Goal: Contribute content: Contribute content

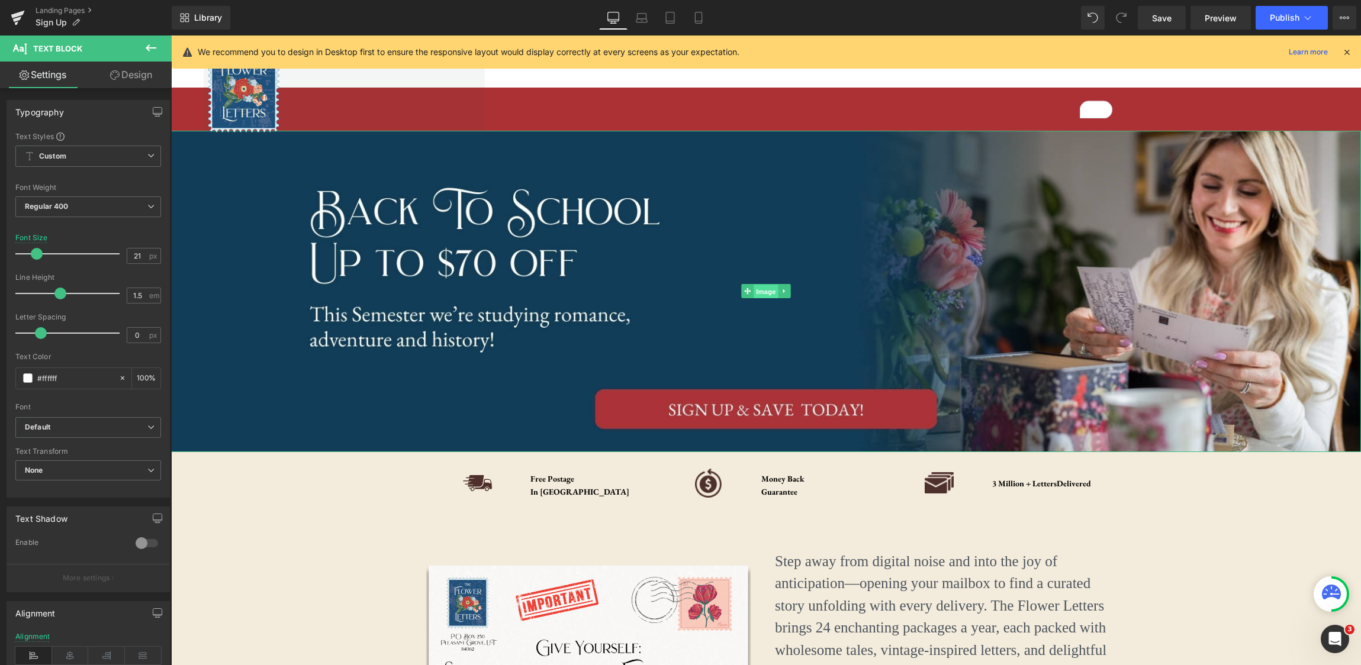
click at [767, 291] on span "Image" at bounding box center [766, 292] width 25 height 14
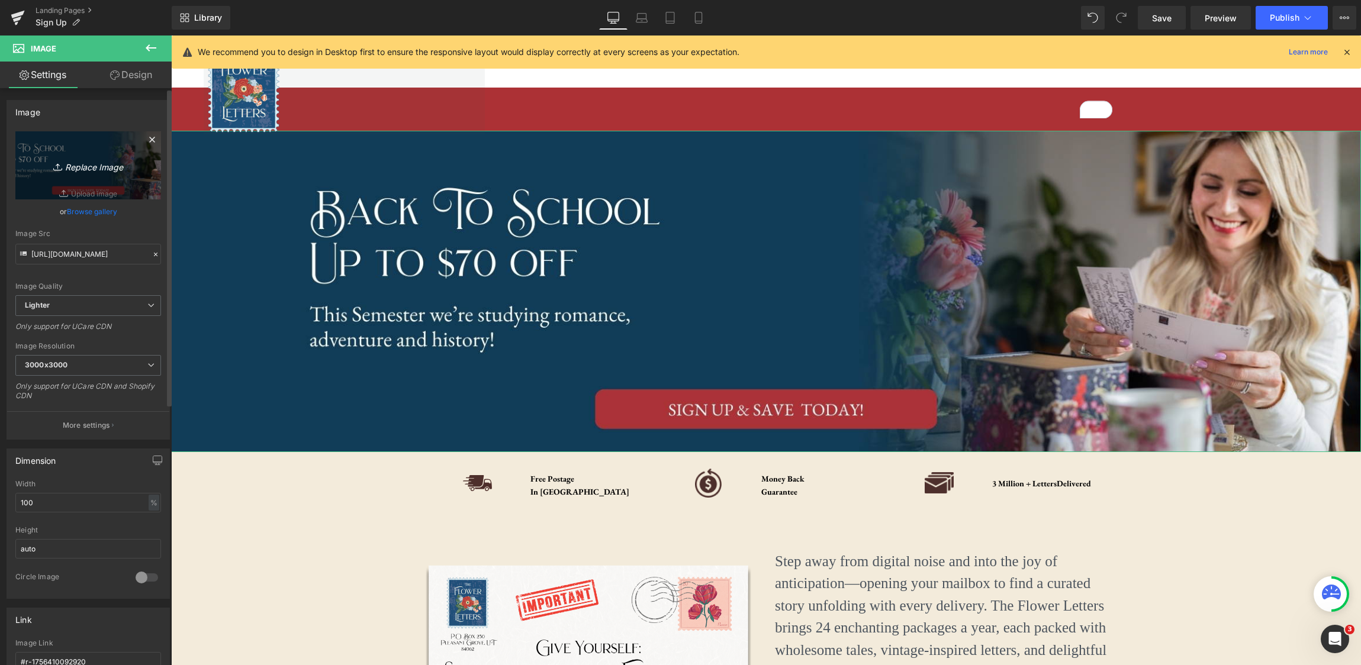
click at [78, 166] on icon "Replace Image" at bounding box center [88, 165] width 95 height 15
click at [76, 164] on icon "Replace Image" at bounding box center [88, 165] width 95 height 15
type input "C:\fakepath\Letter-Story (2).png"
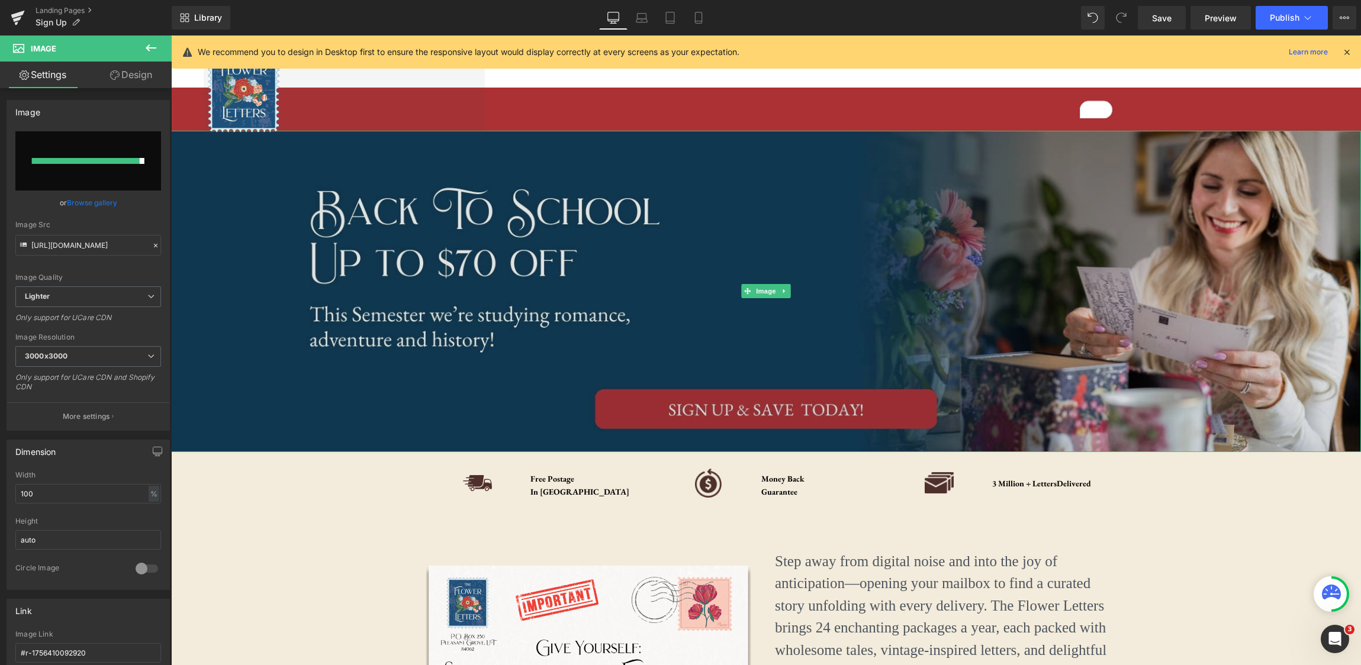
type input "[URL][DOMAIN_NAME]"
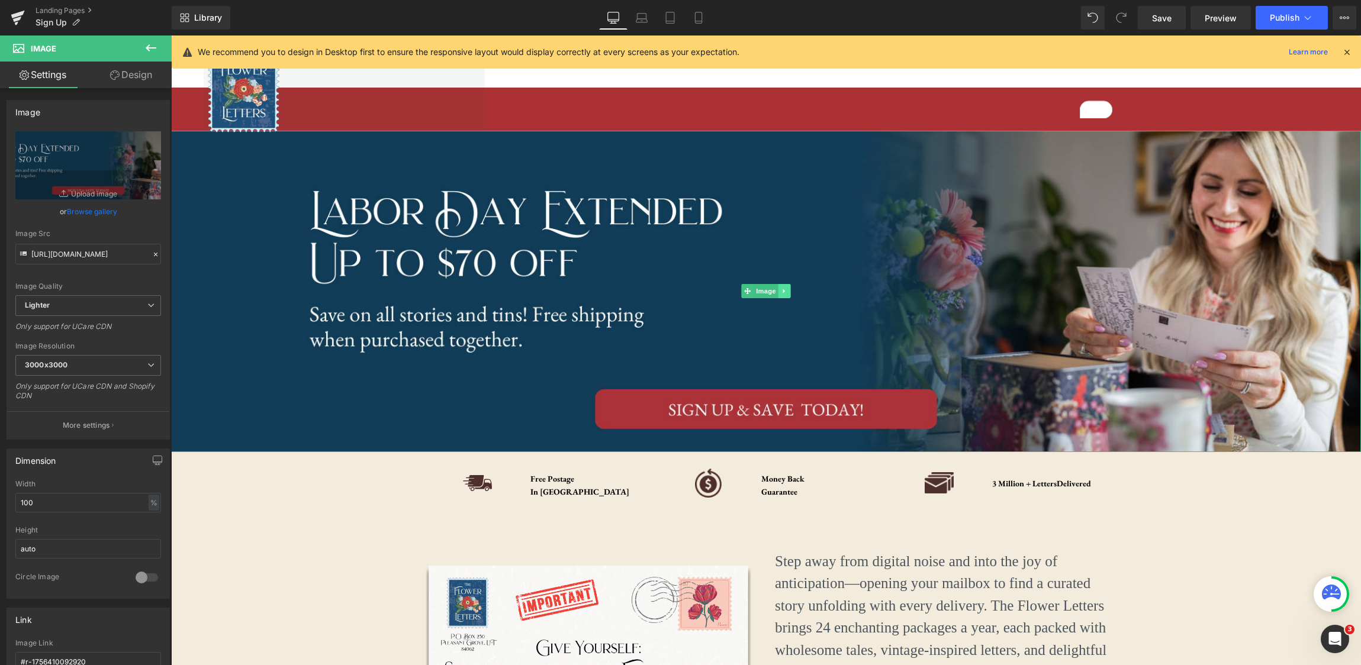
click at [779, 295] on link at bounding box center [784, 291] width 12 height 14
click at [91, 169] on icon "Replace Image" at bounding box center [88, 165] width 95 height 15
type input "C:\fakepath\Letter-Story (2).jpg"
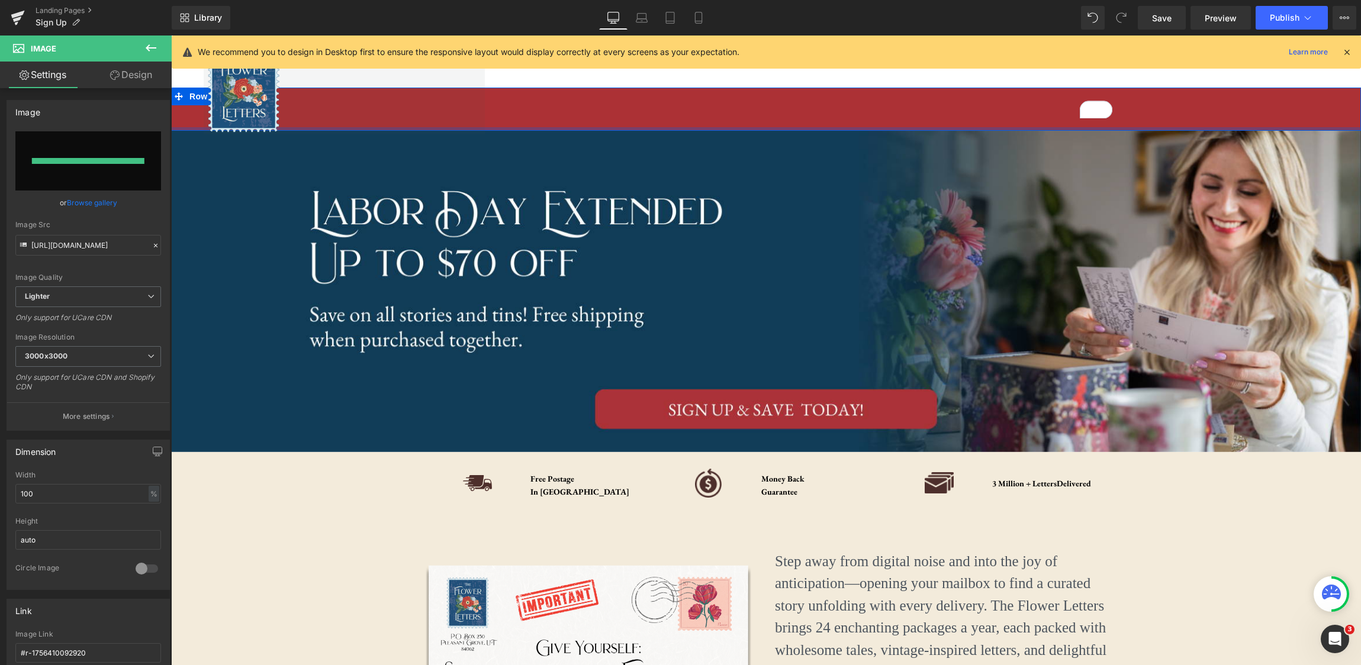
type input "[URL][DOMAIN_NAME]"
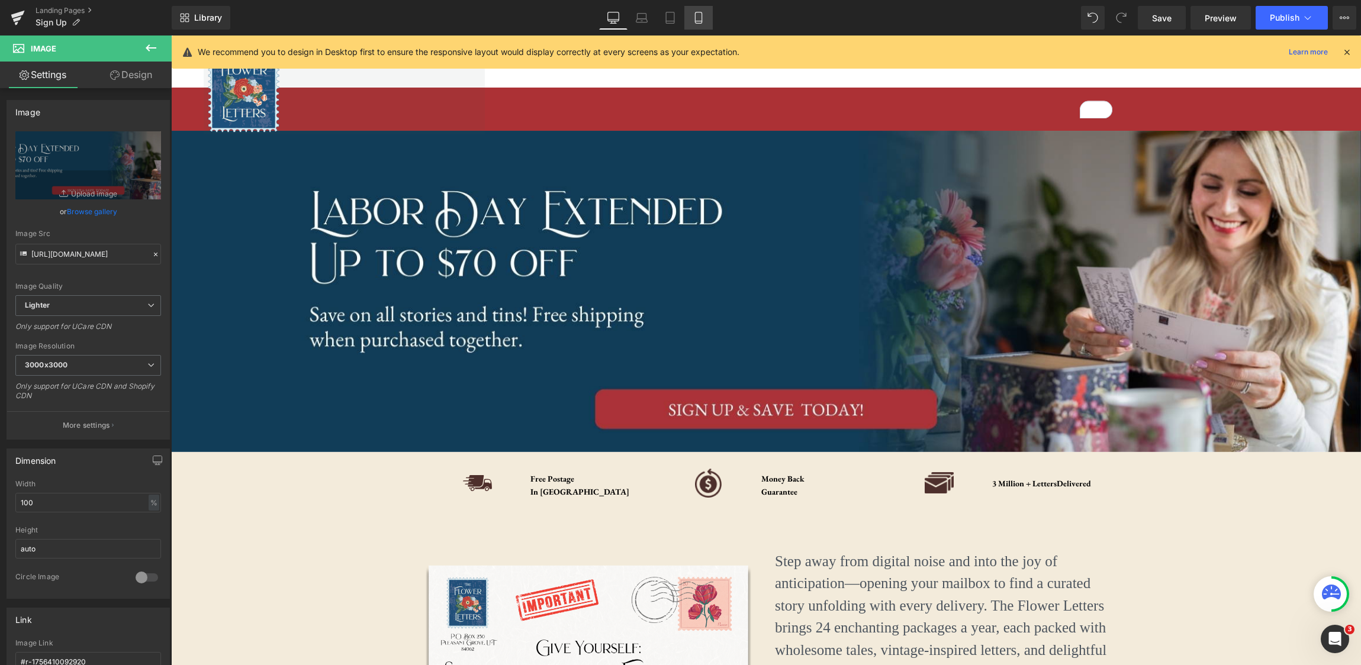
click at [710, 21] on link "Mobile" at bounding box center [698, 18] width 28 height 24
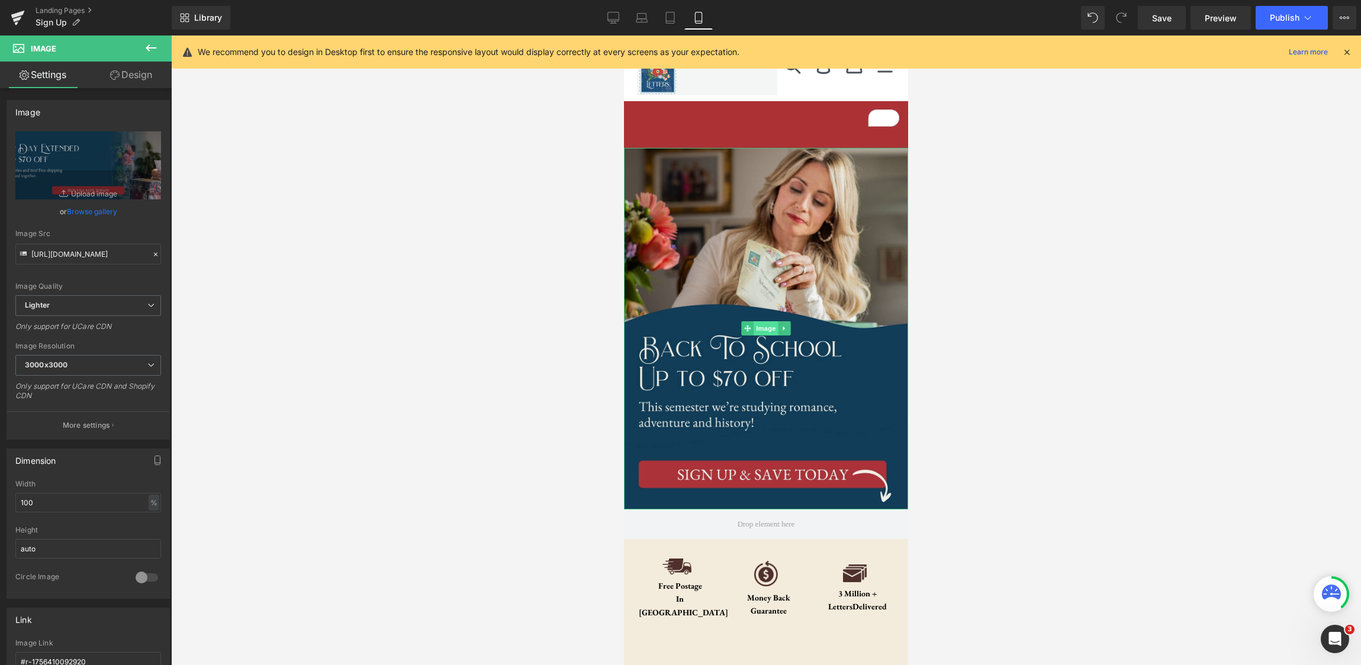
click at [763, 331] on span "Image" at bounding box center [766, 328] width 25 height 14
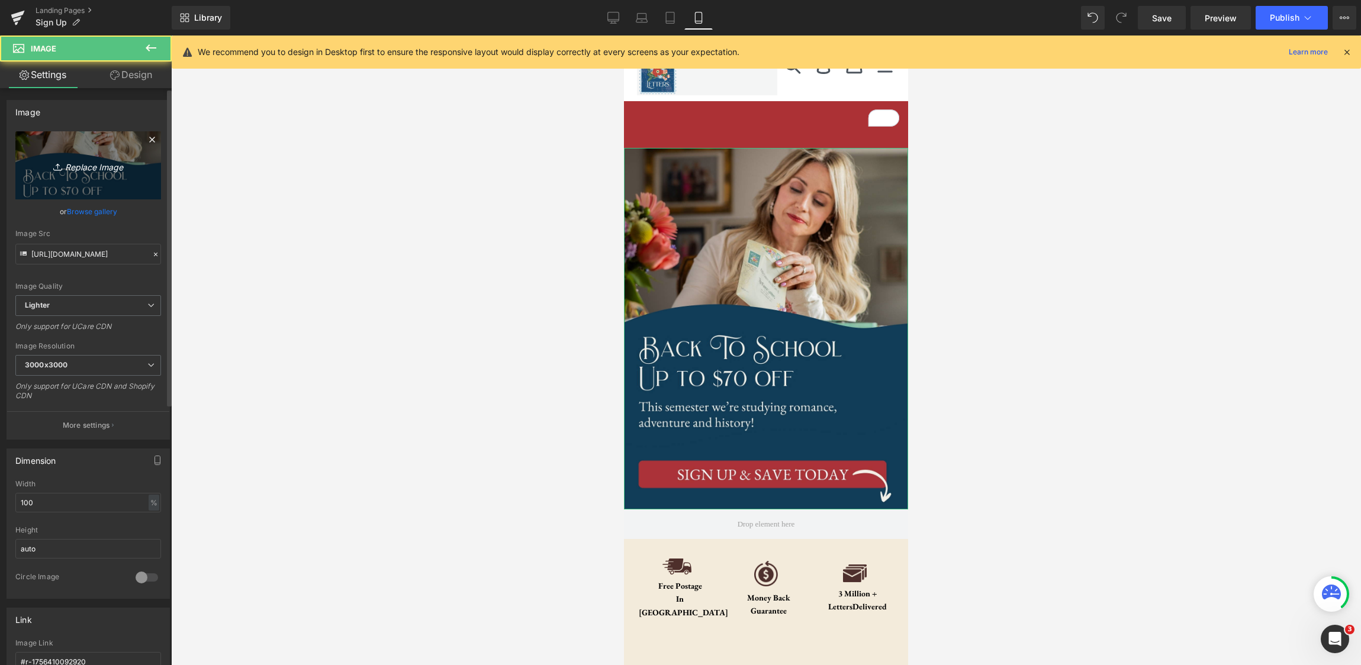
click at [93, 170] on icon "Replace Image" at bounding box center [88, 165] width 95 height 15
type input "C:\fakepath\Letter-Story.jpg"
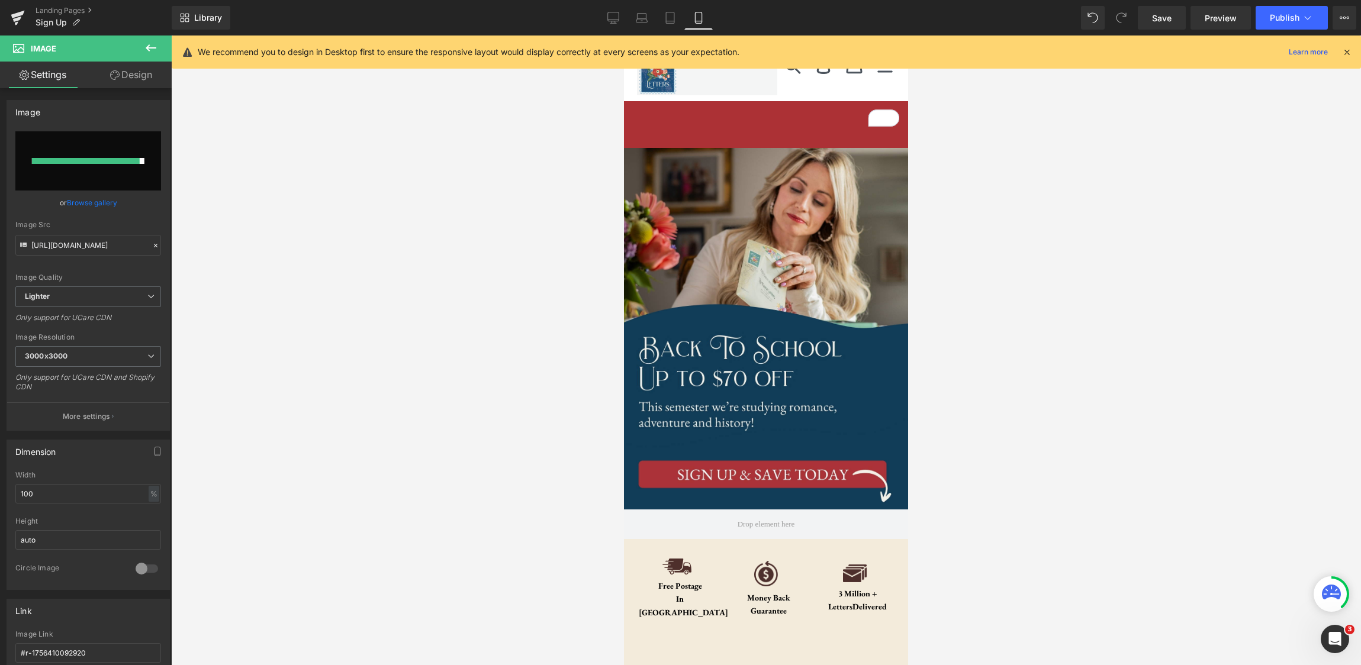
type input "[URL][DOMAIN_NAME]"
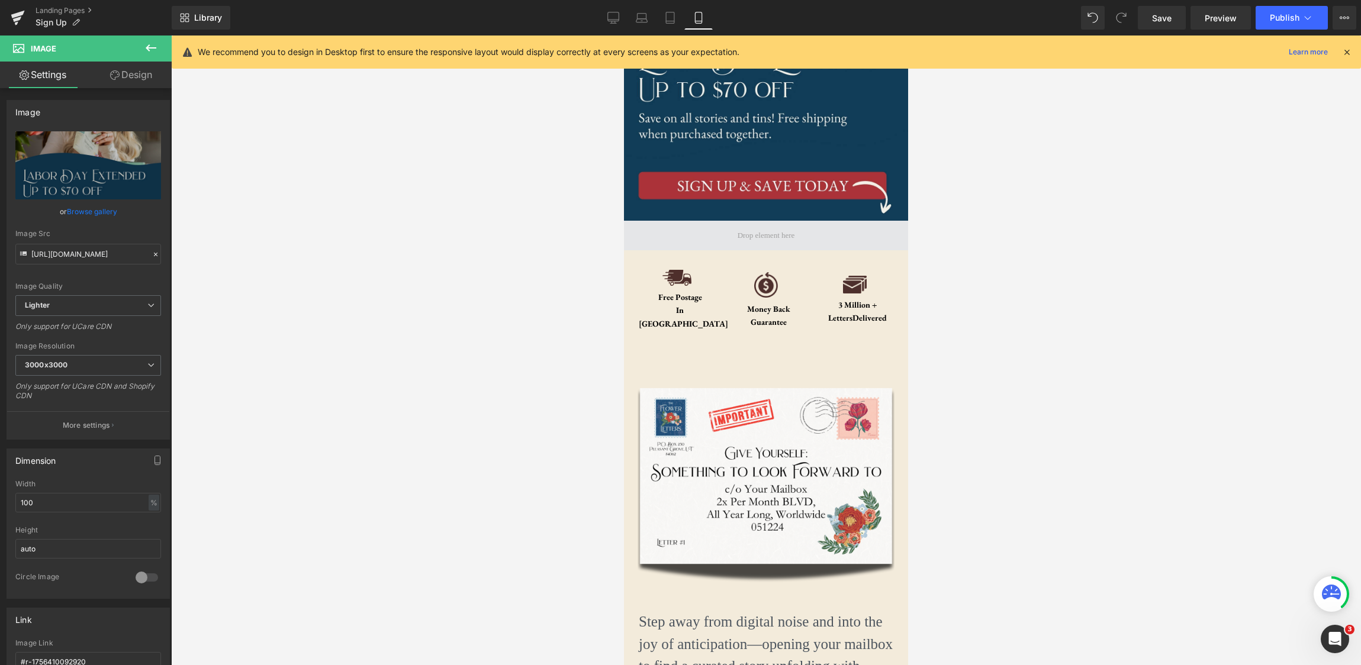
scroll to position [291, 0]
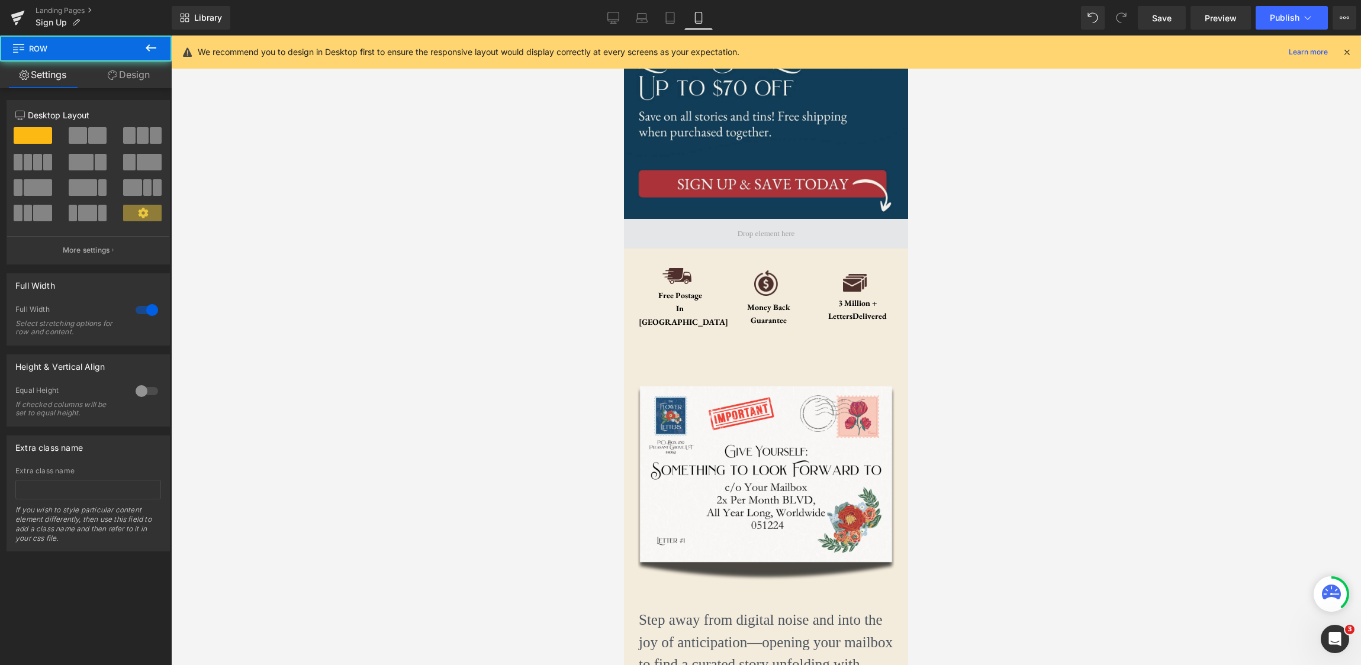
click at [808, 236] on span at bounding box center [766, 234] width 284 height 30
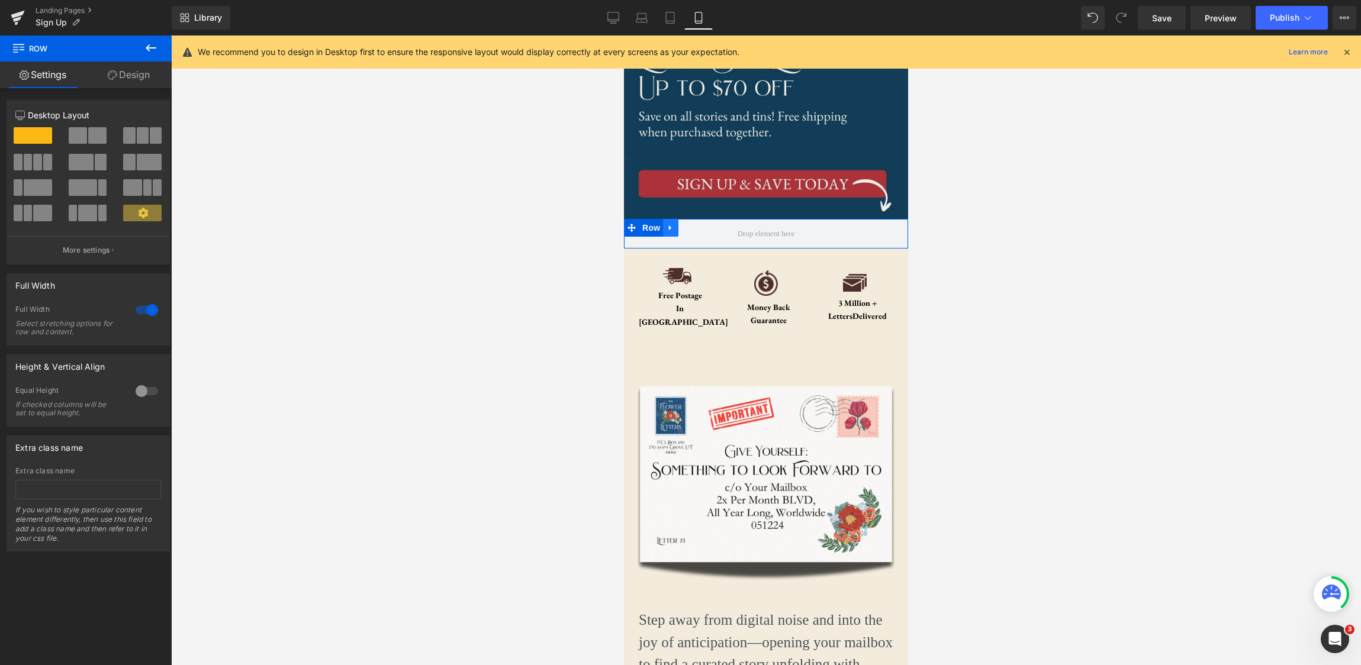
click at [672, 228] on icon at bounding box center [670, 227] width 8 height 9
click at [707, 228] on link at bounding box center [701, 228] width 15 height 18
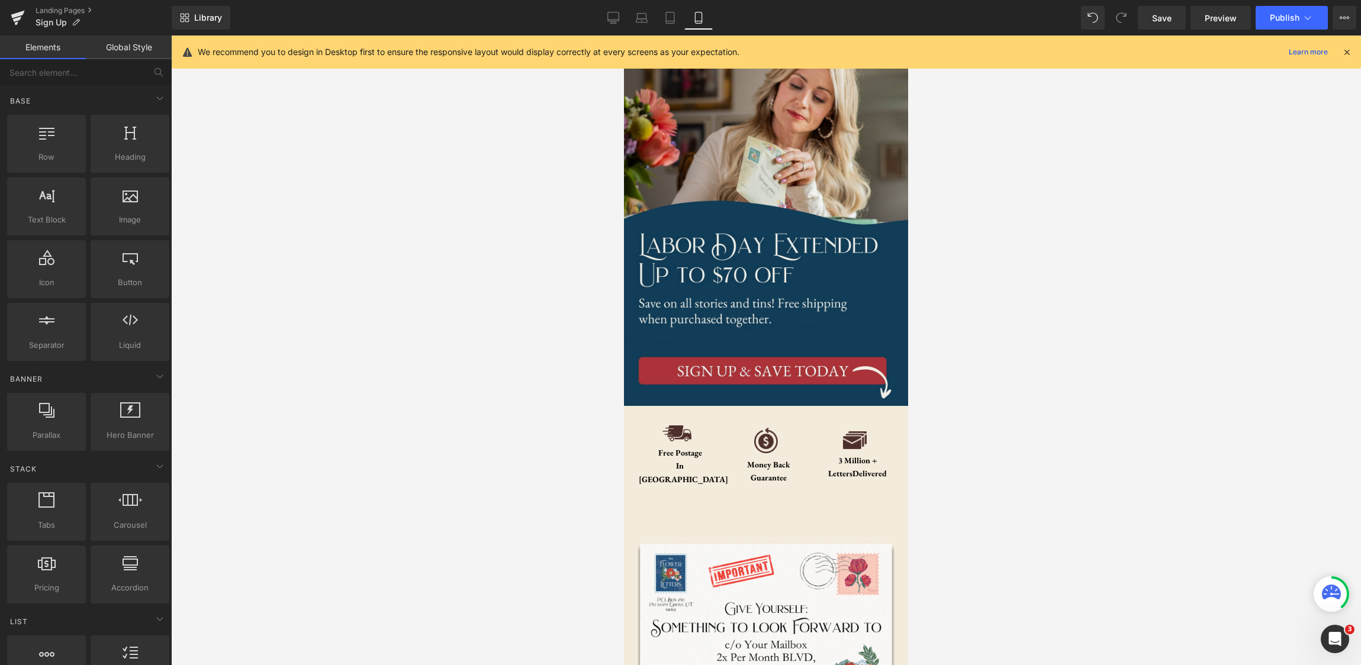
scroll to position [0, 0]
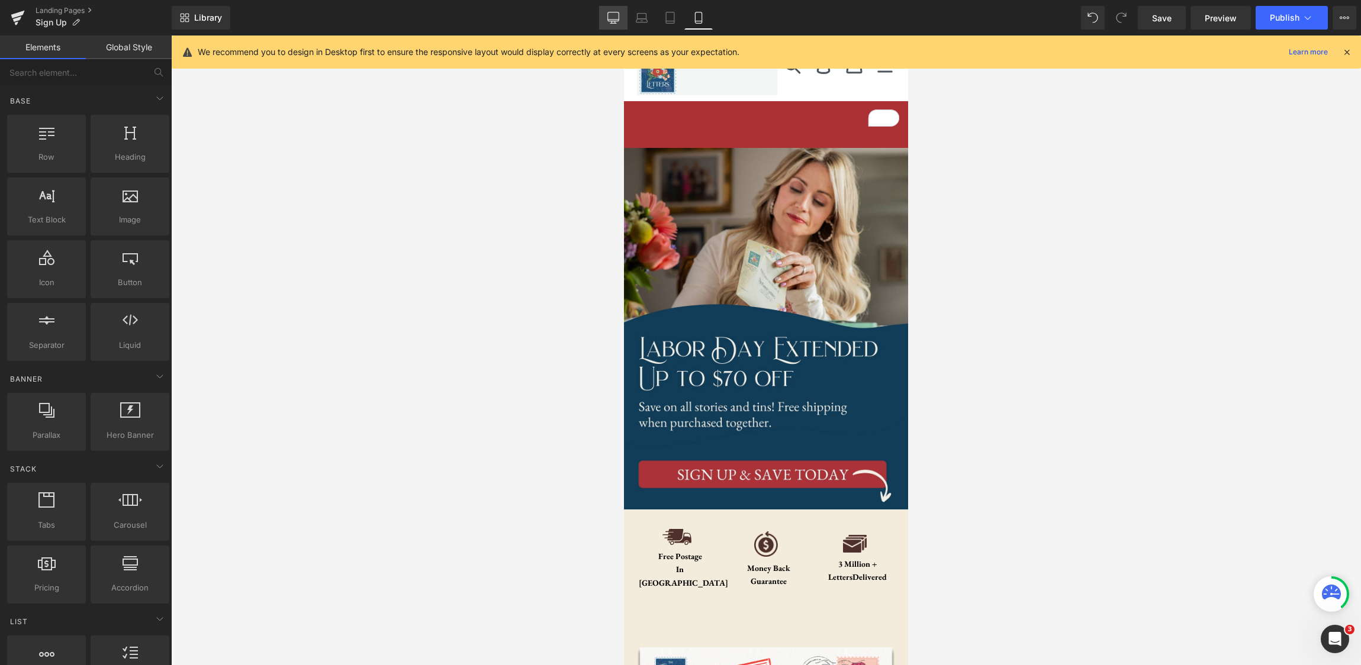
click at [611, 17] on icon at bounding box center [613, 18] width 12 height 12
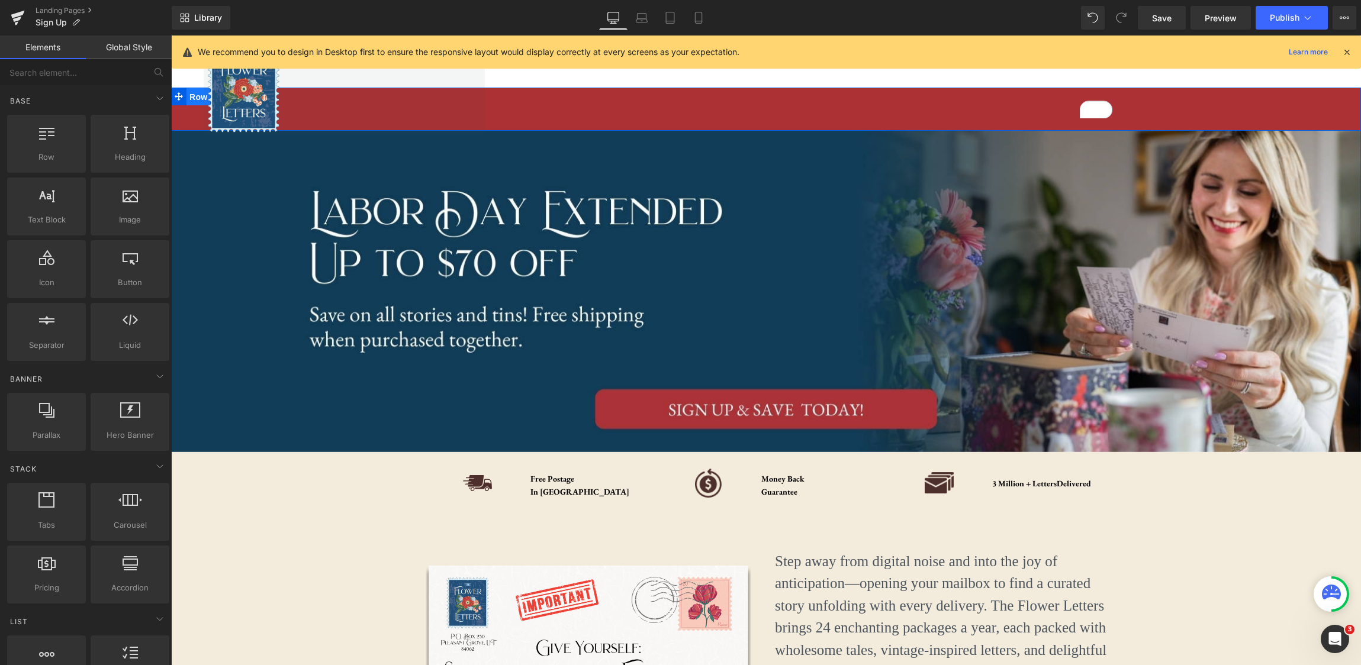
click at [191, 96] on span "Row" at bounding box center [198, 97] width 24 height 18
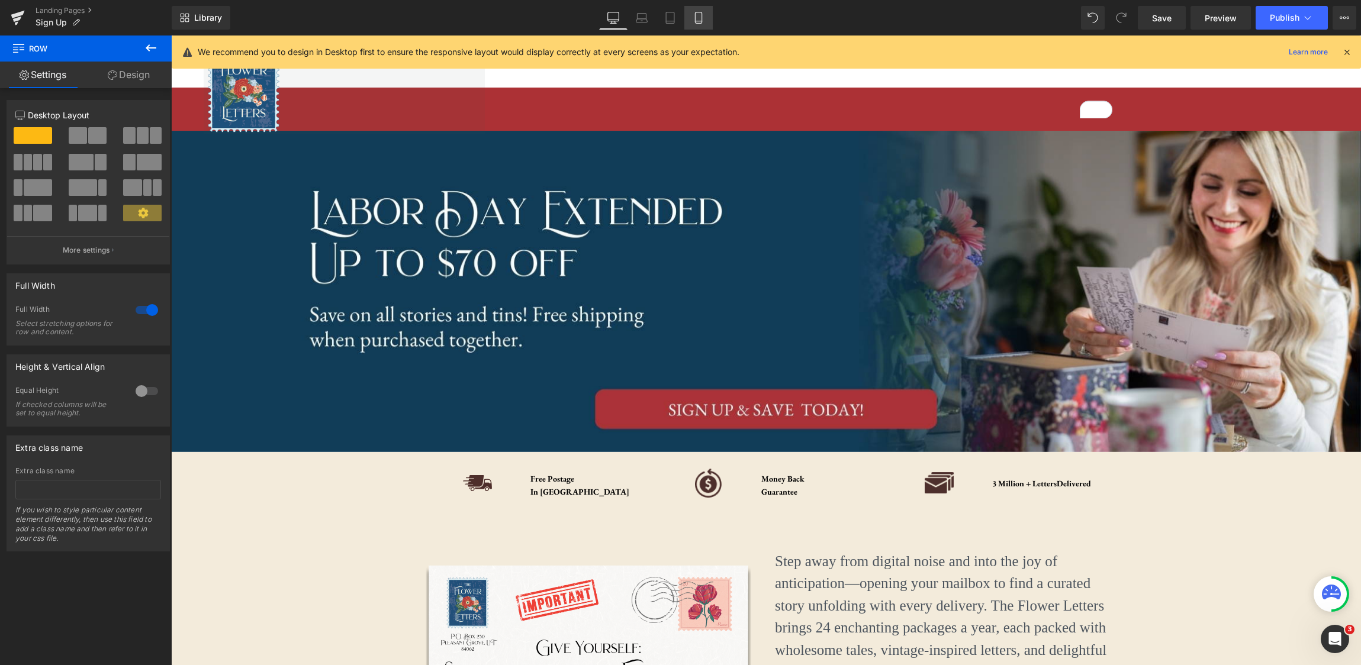
click at [698, 18] on icon at bounding box center [699, 18] width 12 height 12
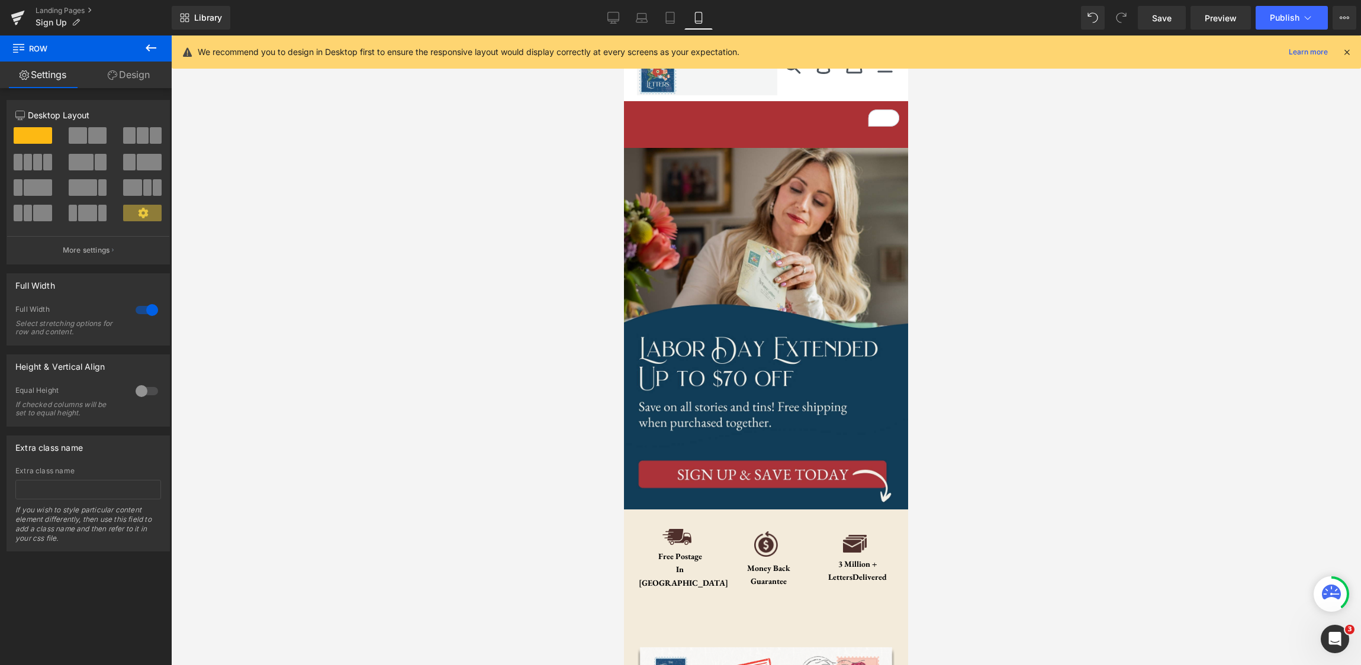
scroll to position [14, 0]
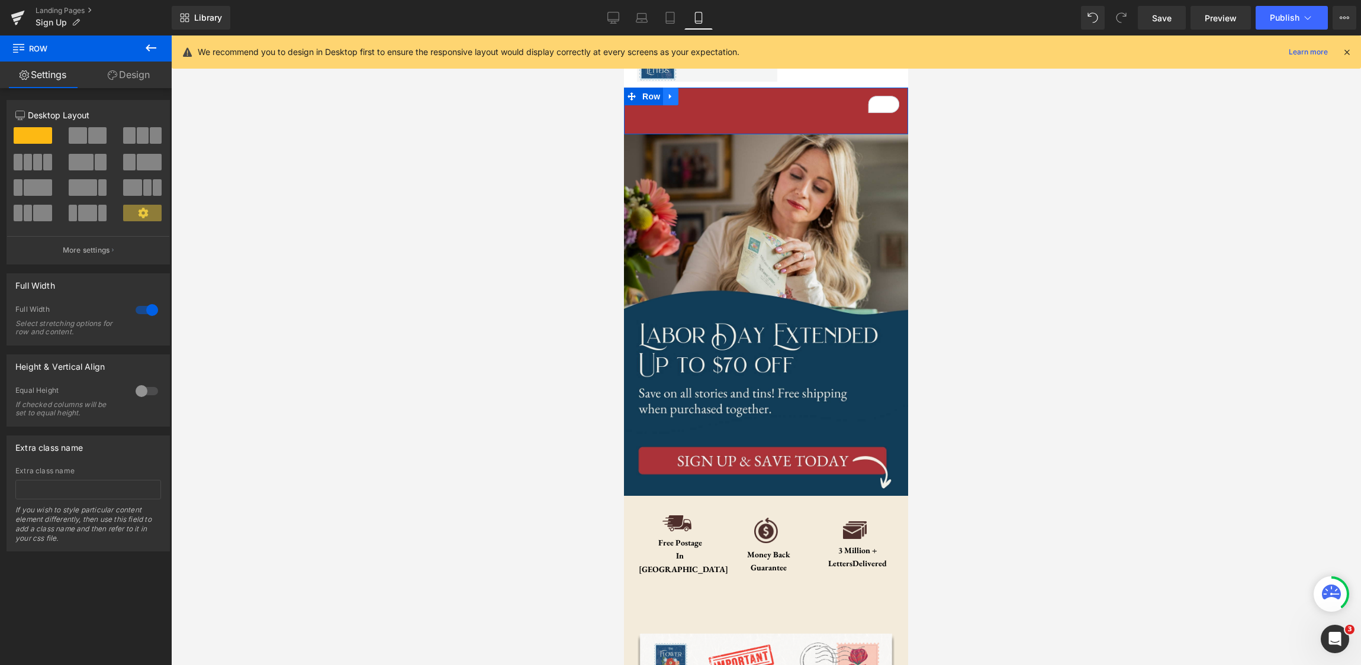
click at [671, 96] on icon at bounding box center [670, 96] width 2 height 5
click at [698, 100] on icon at bounding box center [701, 96] width 8 height 9
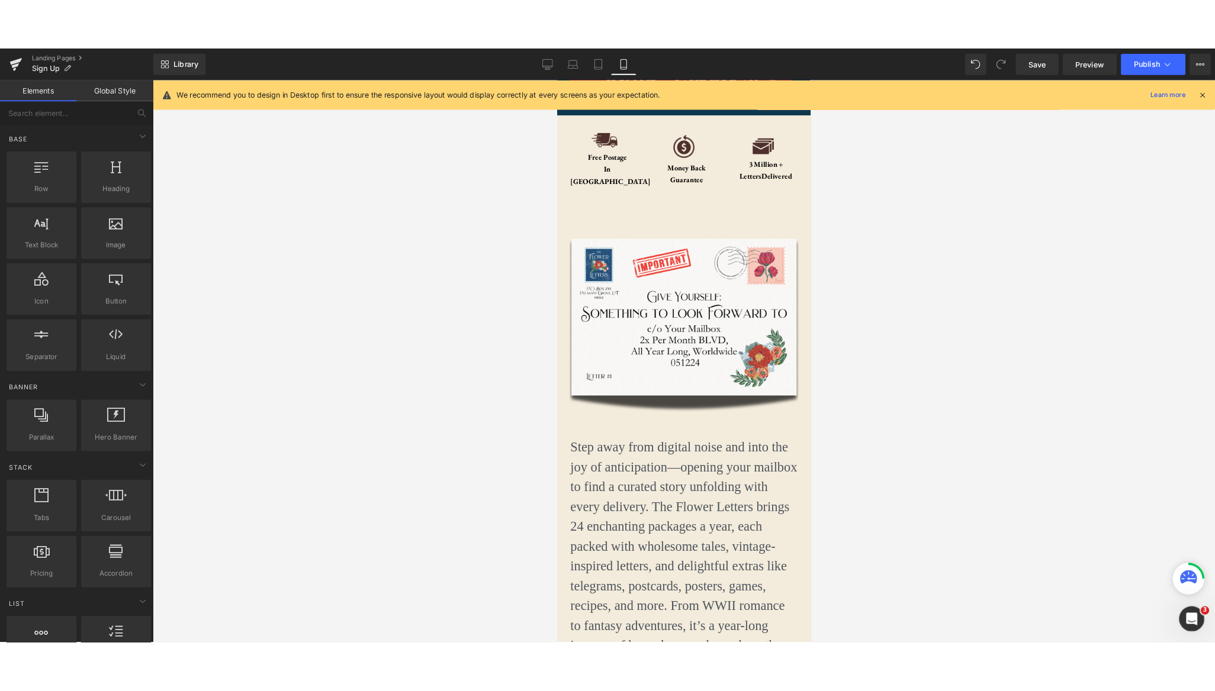
scroll to position [0, 0]
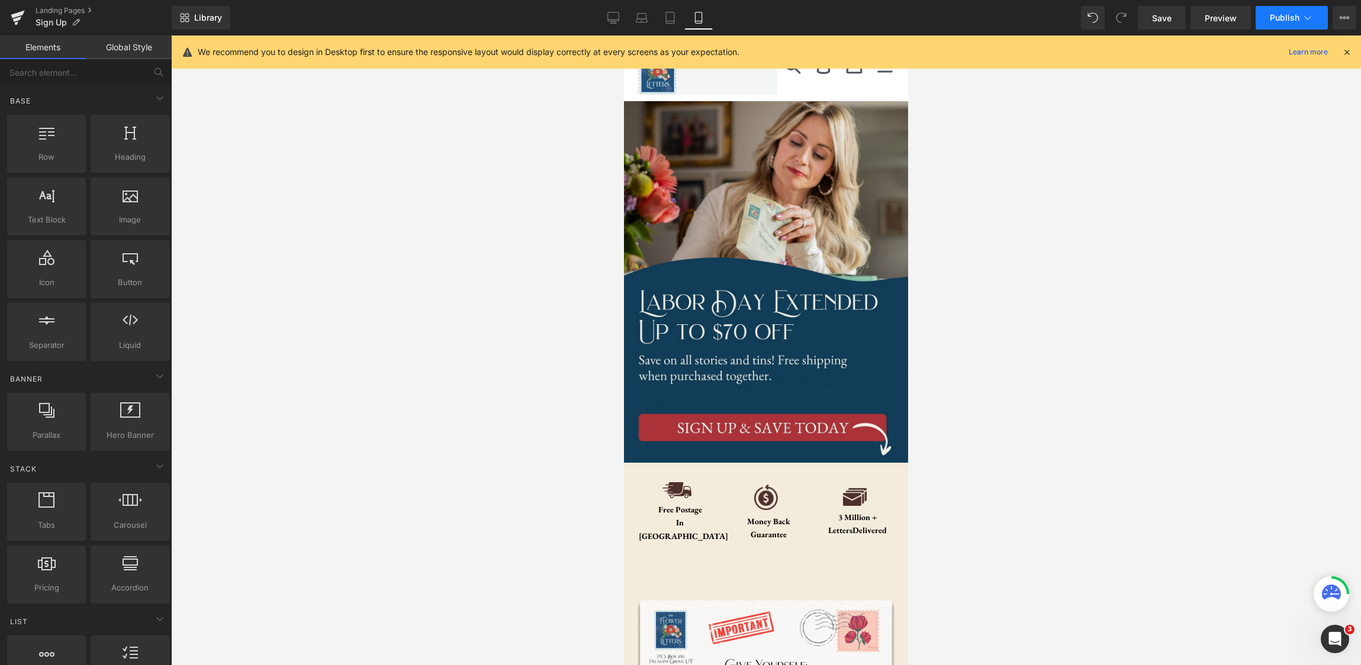
click at [1315, 24] on button "Publish" at bounding box center [1291, 18] width 72 height 24
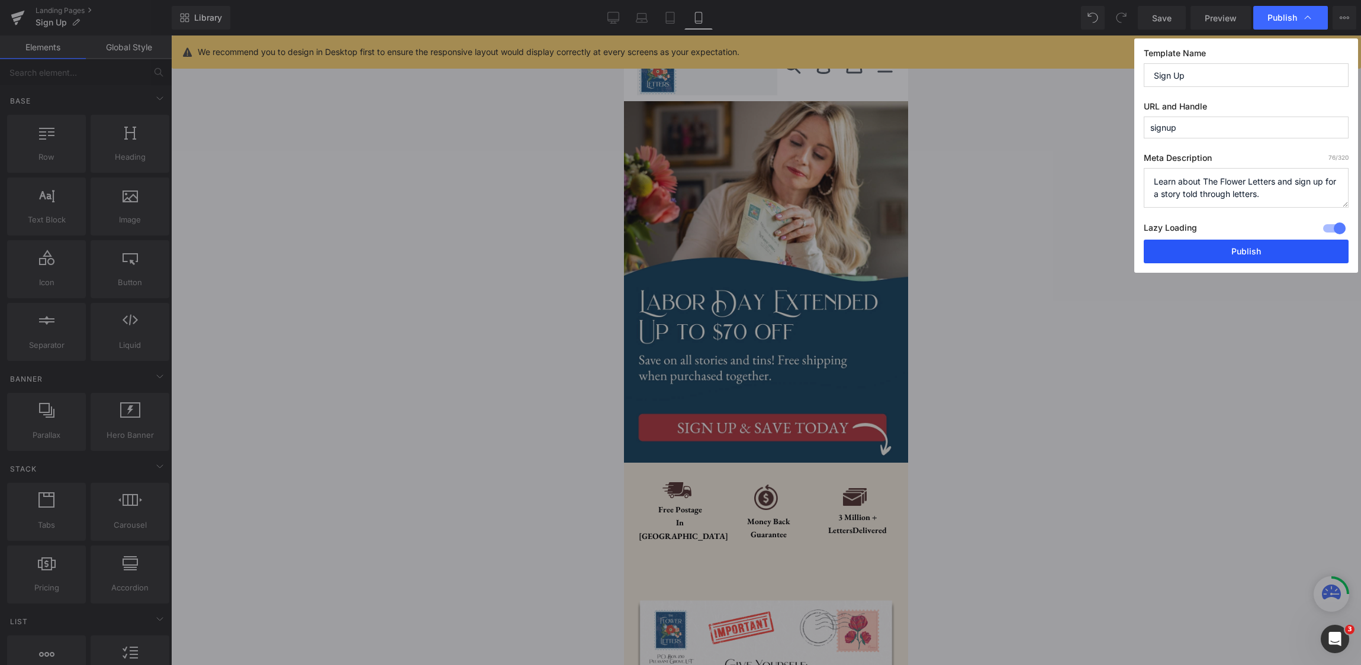
click at [1277, 255] on button "Publish" at bounding box center [1246, 252] width 205 height 24
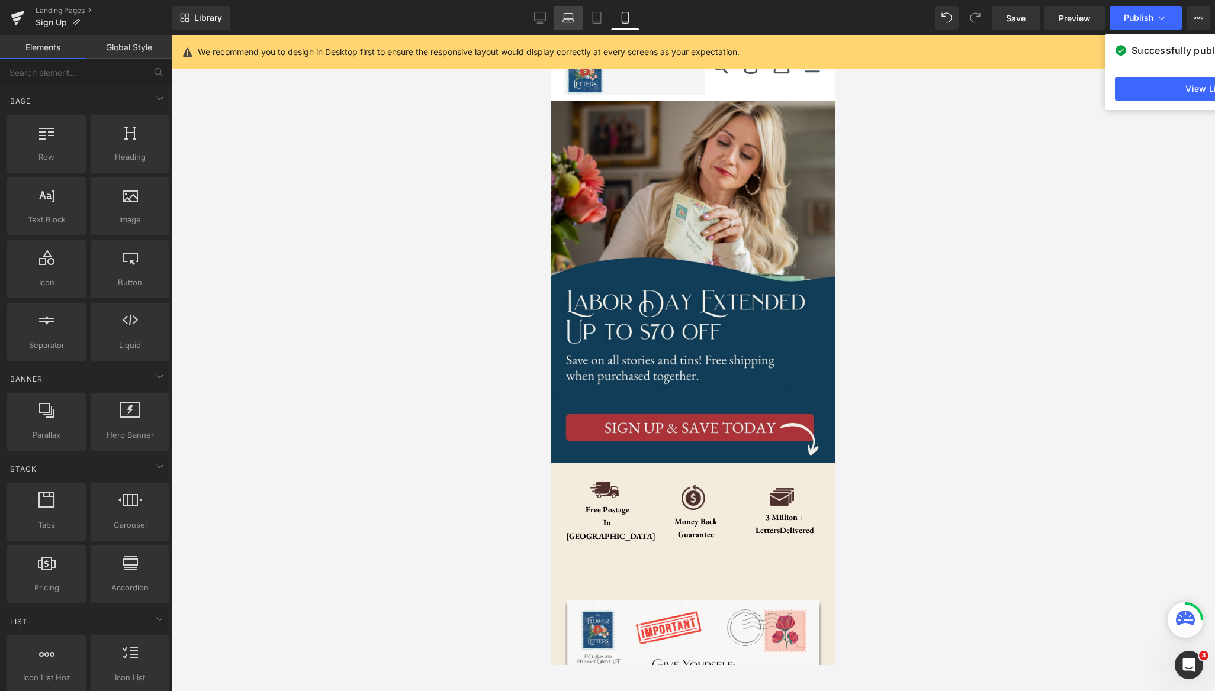
click at [572, 21] on icon at bounding box center [568, 18] width 12 height 12
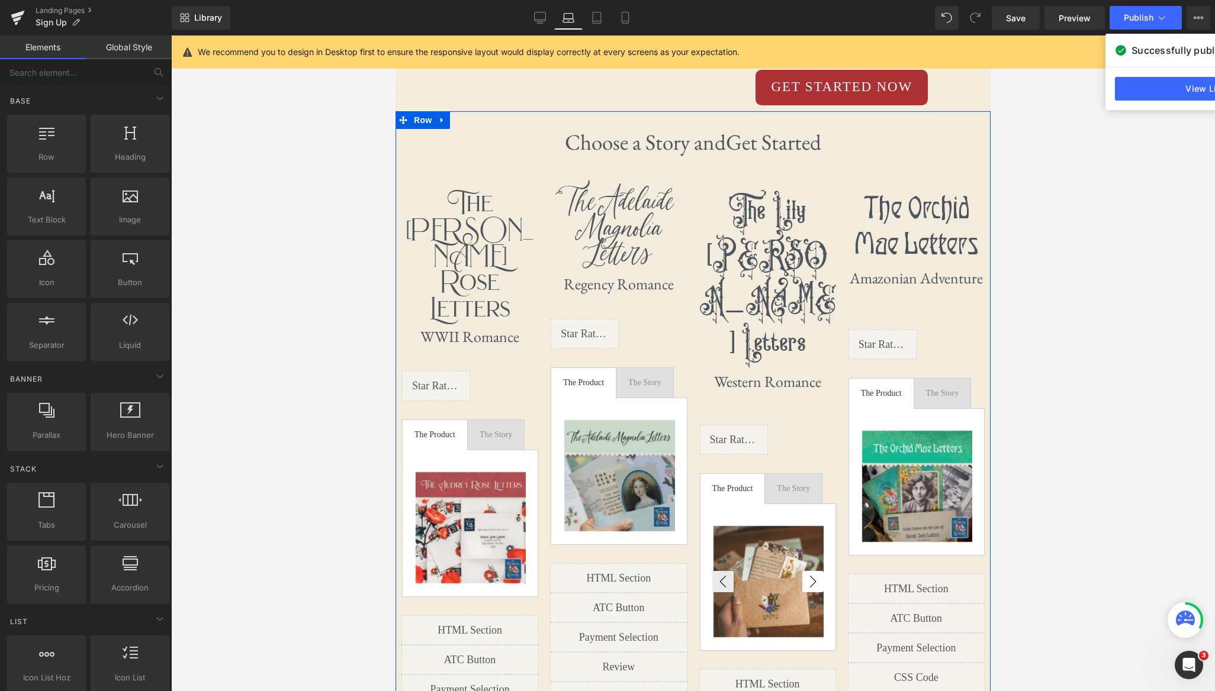
scroll to position [490, 0]
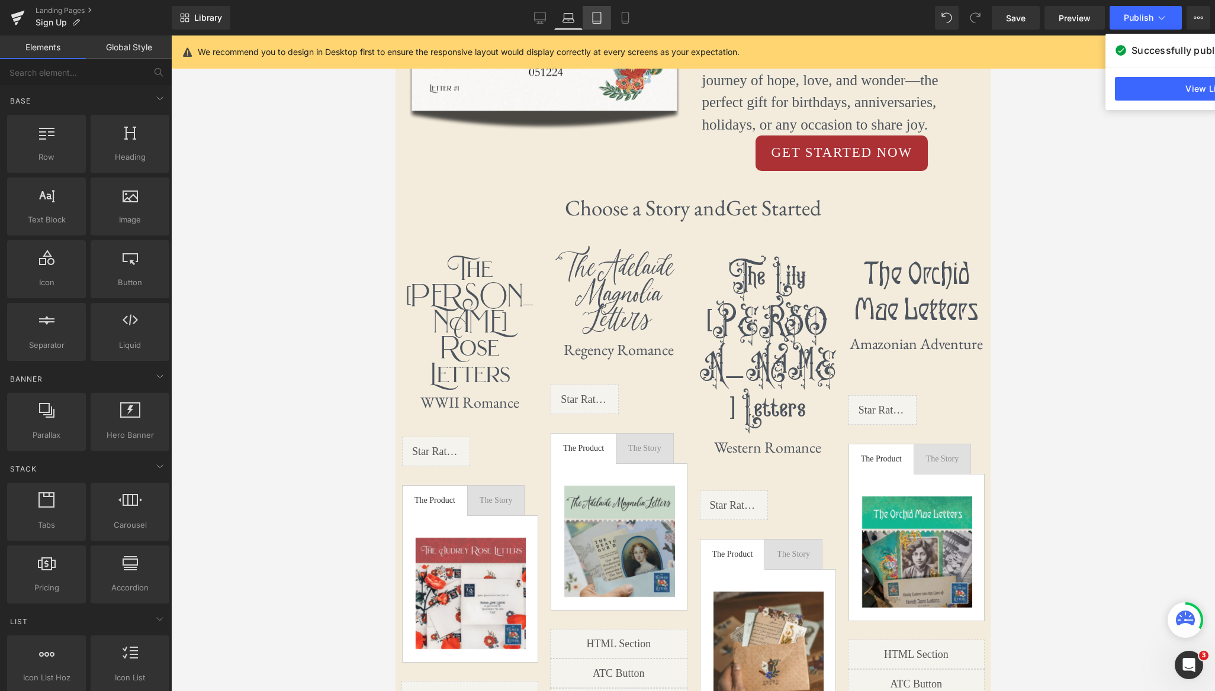
click at [597, 24] on link "Tablet" at bounding box center [596, 18] width 28 height 24
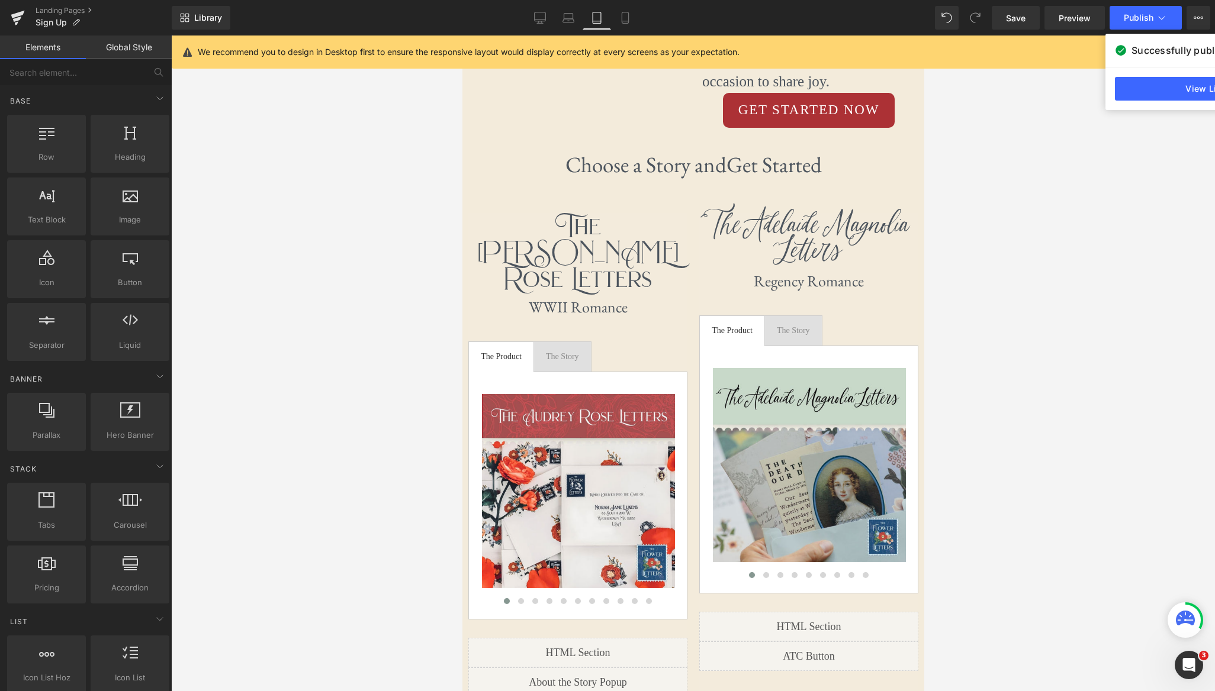
scroll to position [1104, 0]
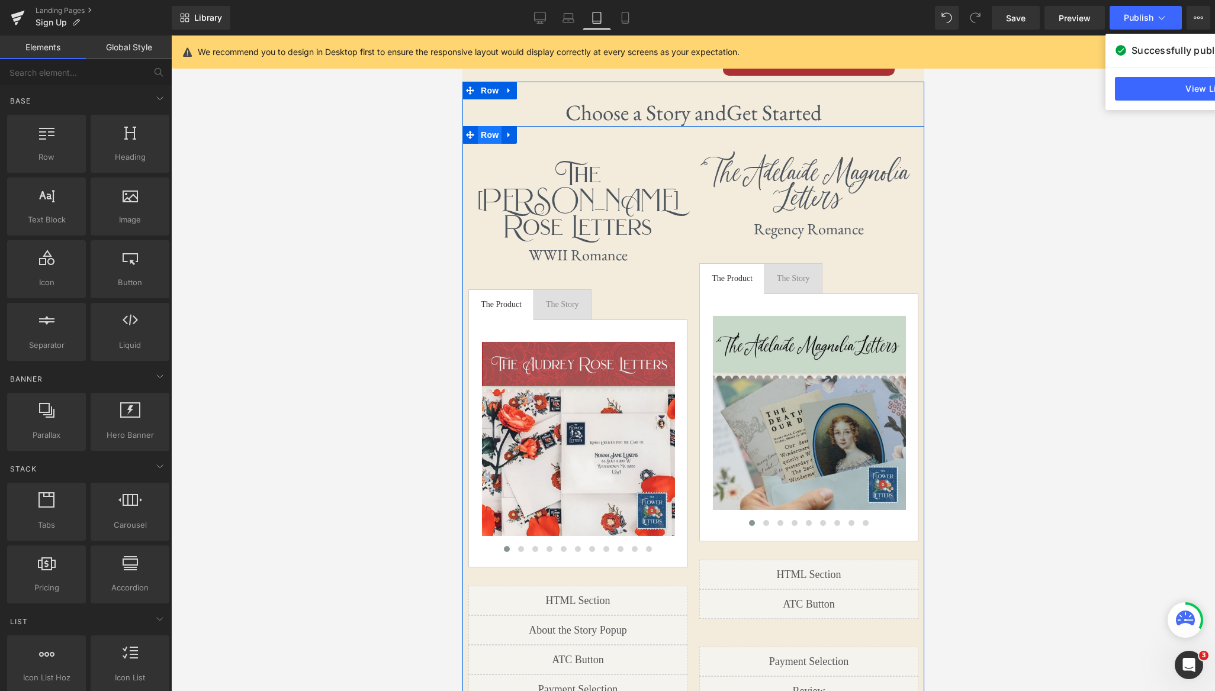
click at [493, 126] on span "Row" at bounding box center [489, 135] width 24 height 18
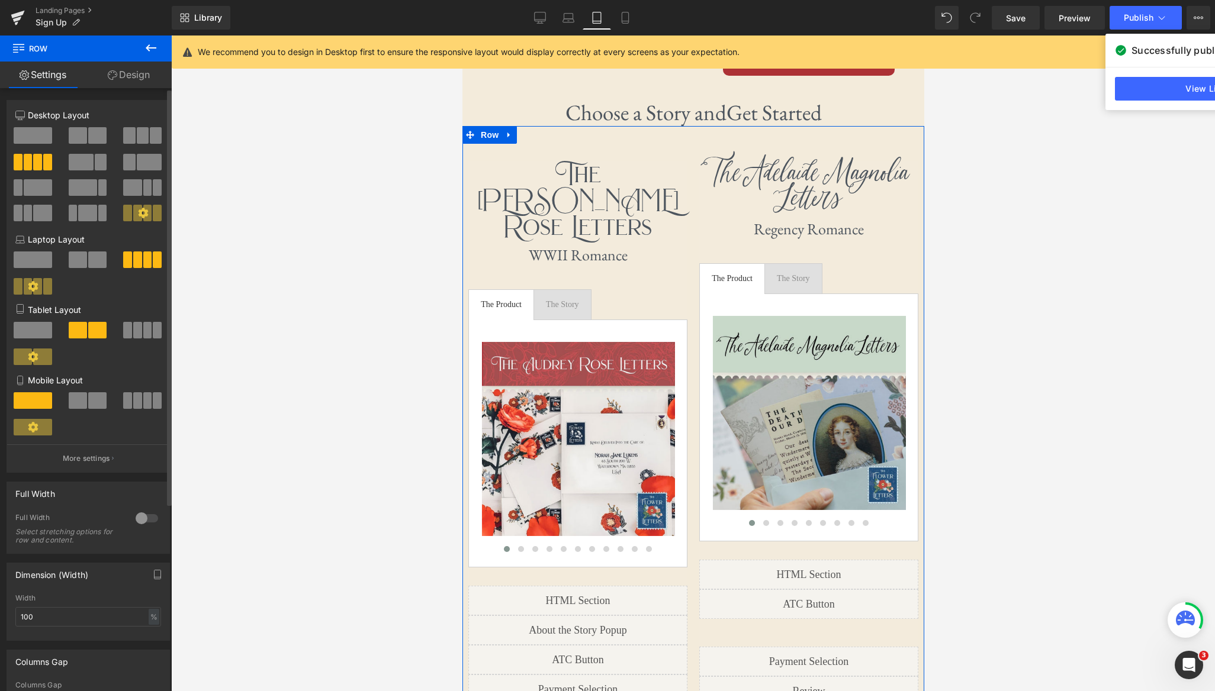
click at [144, 521] on div at bounding box center [147, 518] width 28 height 19
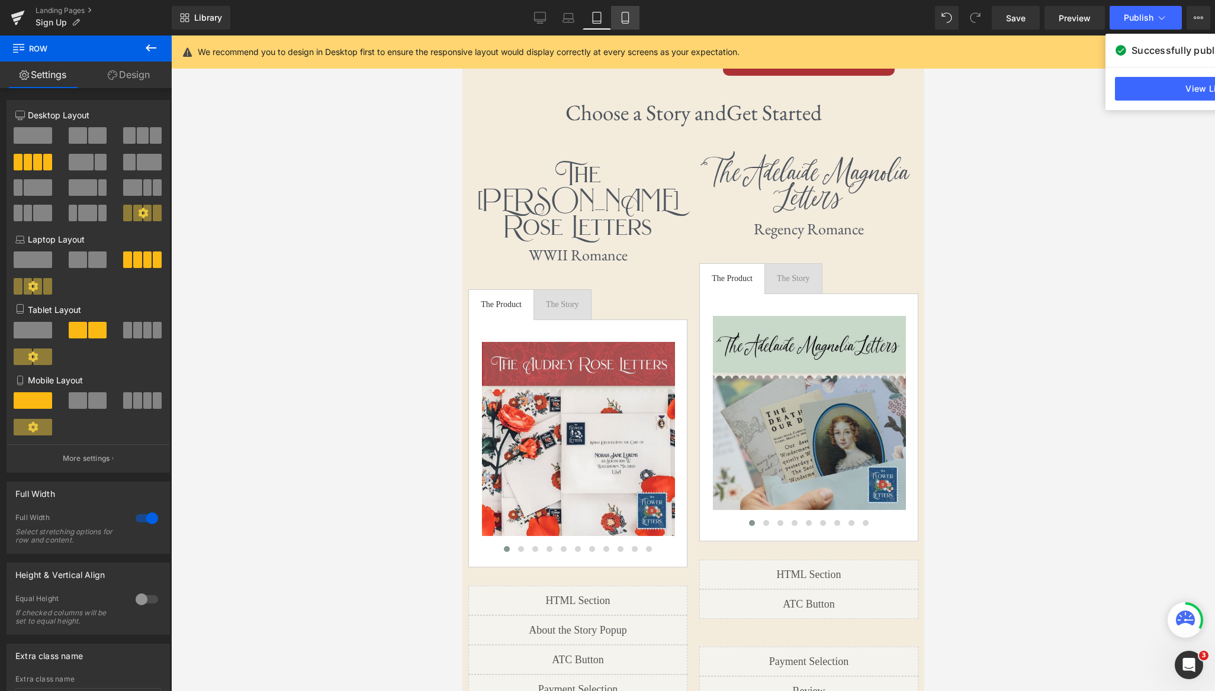
click at [630, 17] on icon at bounding box center [625, 18] width 12 height 12
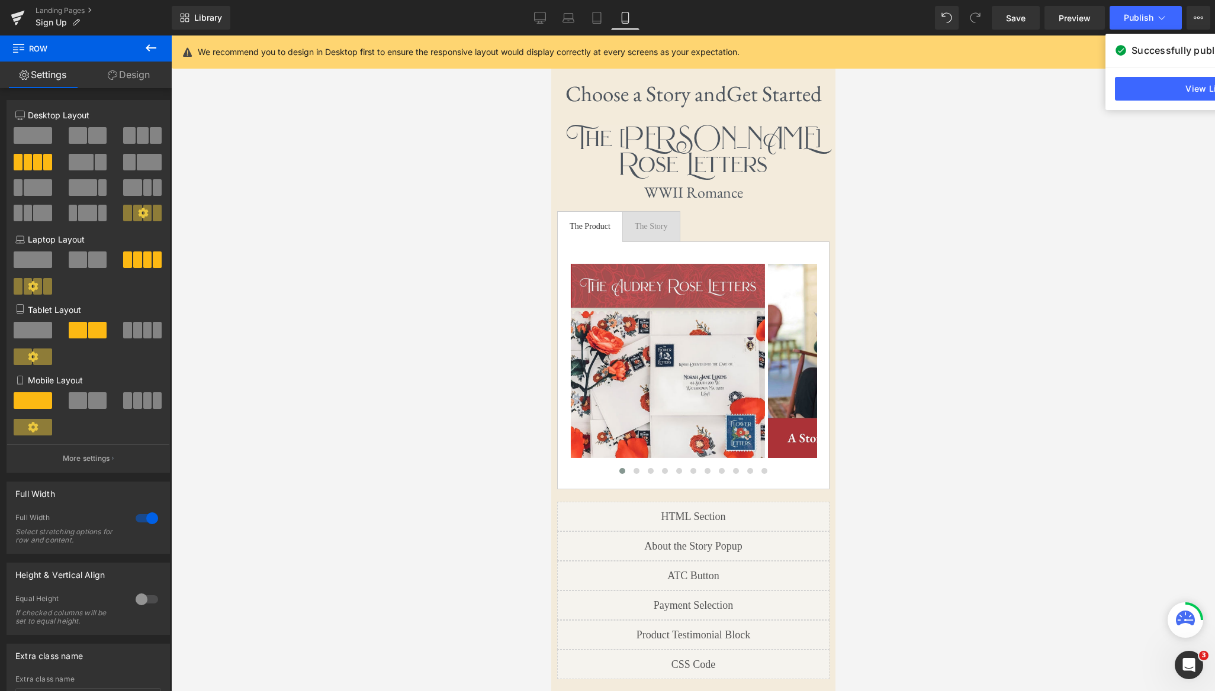
scroll to position [1092, 0]
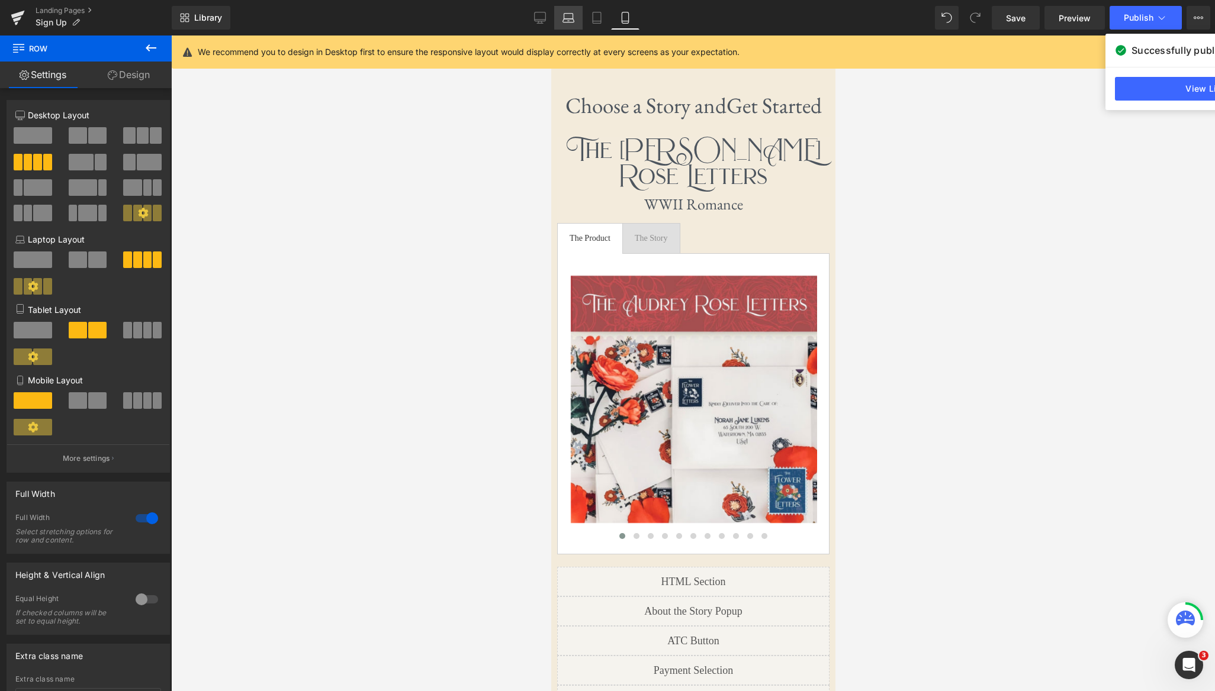
click at [569, 17] on icon at bounding box center [568, 18] width 12 height 12
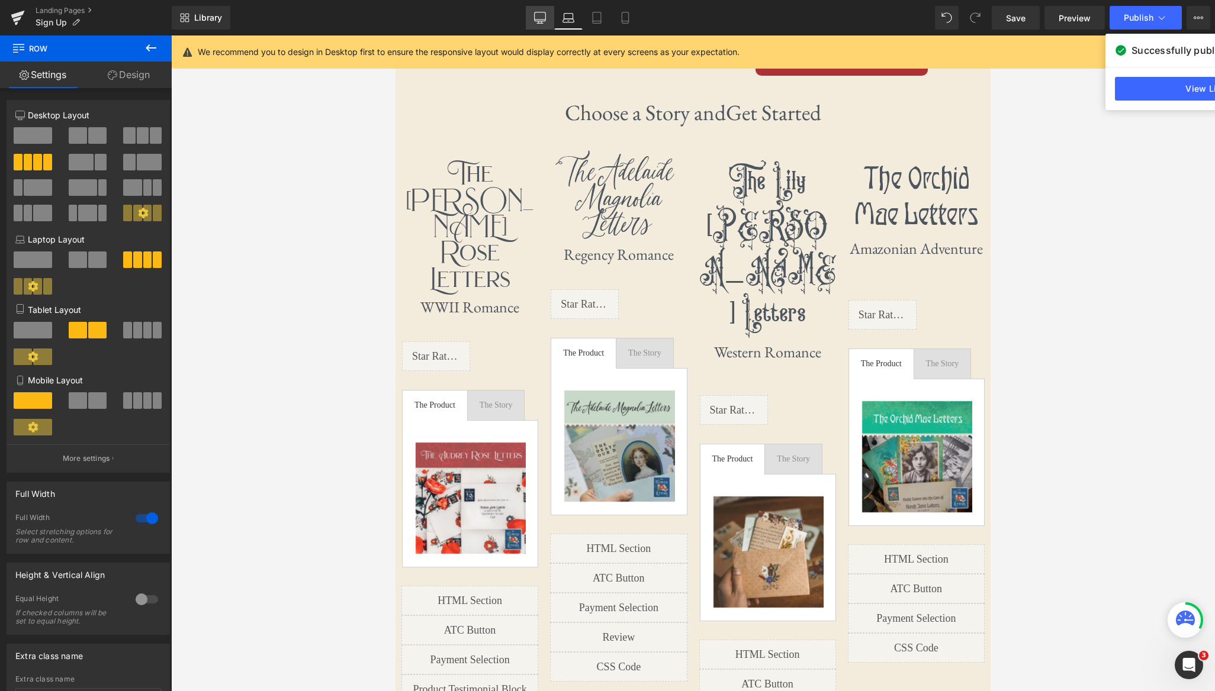
click at [533, 20] on link "Desktop" at bounding box center [540, 18] width 28 height 24
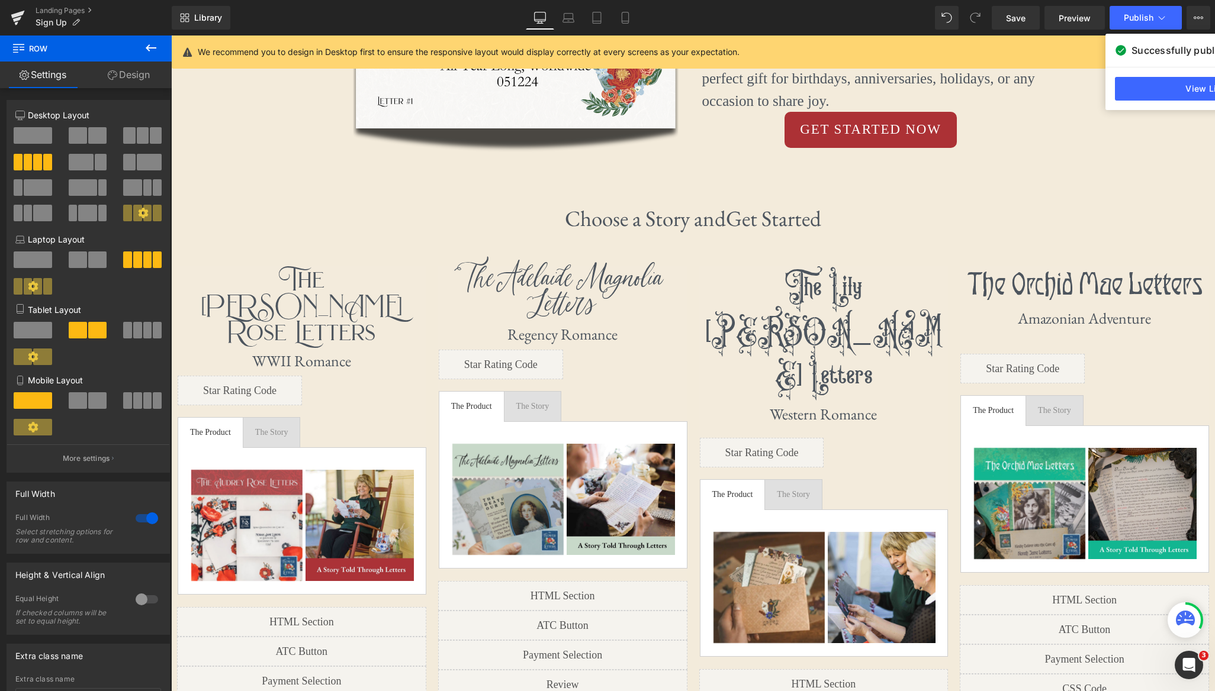
scroll to position [701, 0]
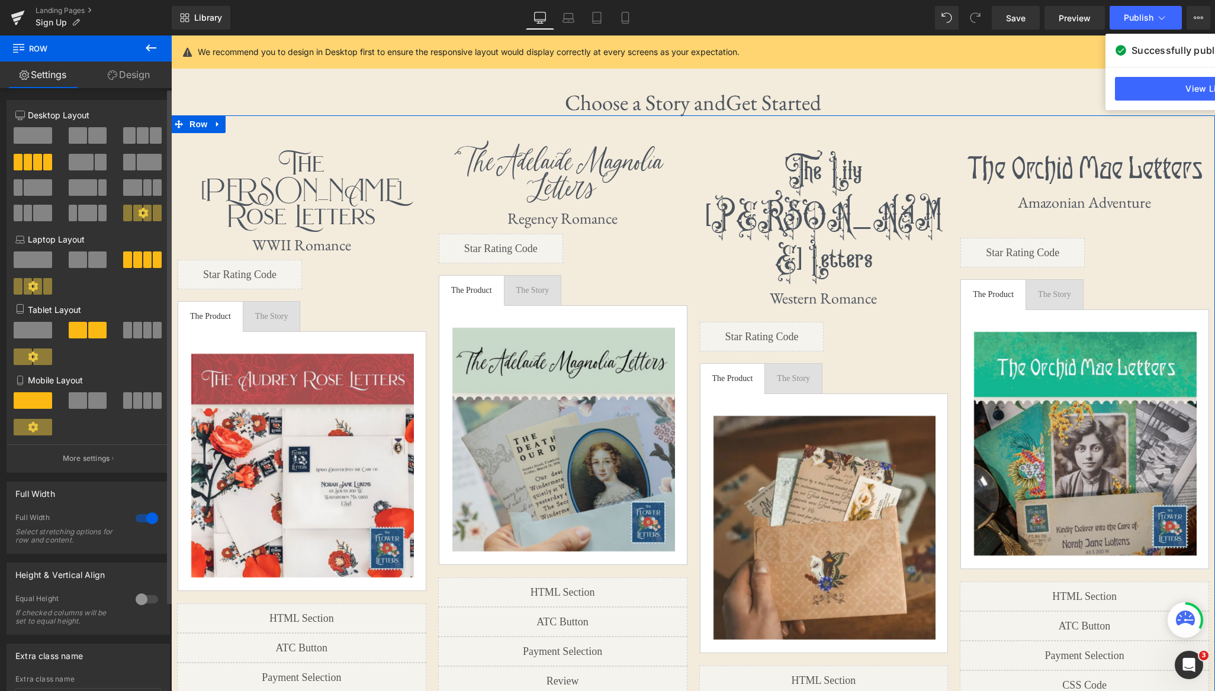
click at [145, 519] on div at bounding box center [147, 518] width 28 height 19
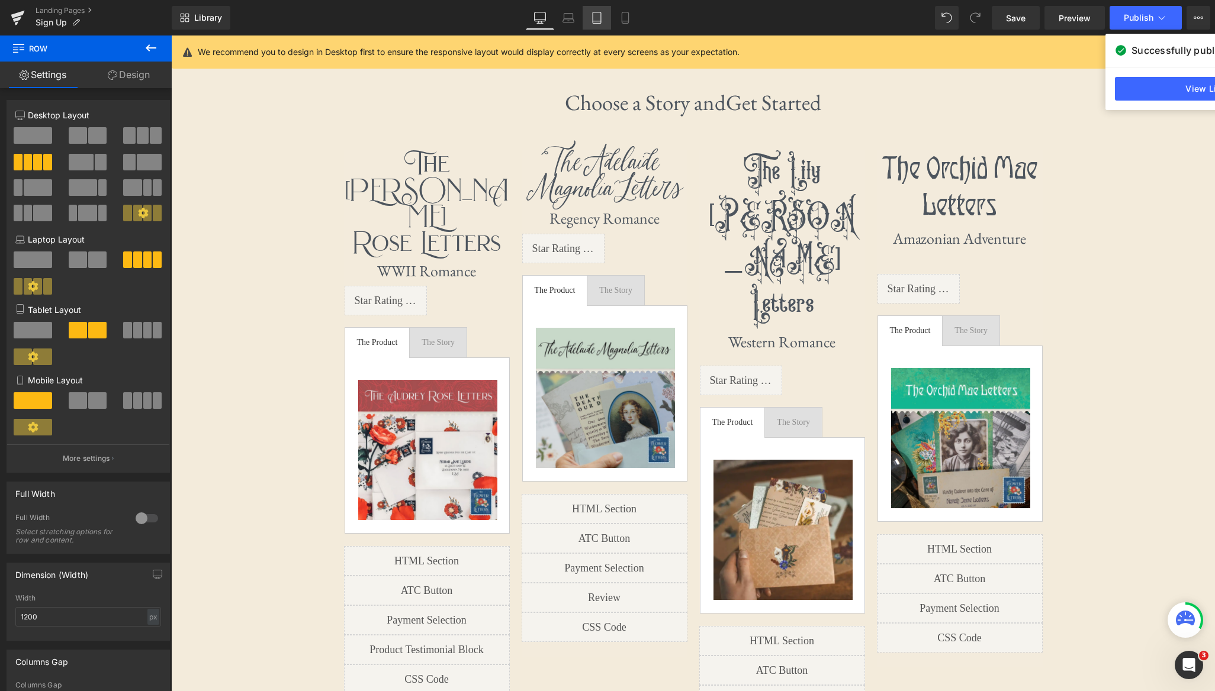
click at [597, 15] on icon at bounding box center [597, 18] width 12 height 12
type input "100"
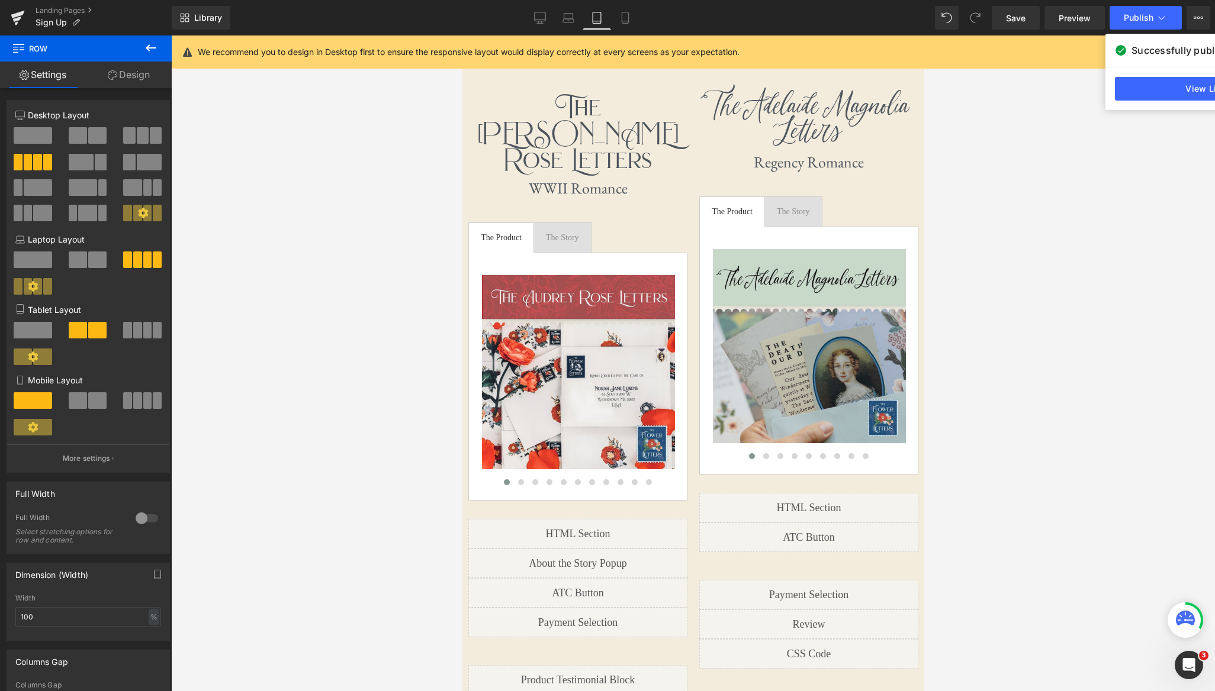
scroll to position [1131, 0]
